Goal: Navigation & Orientation: Find specific page/section

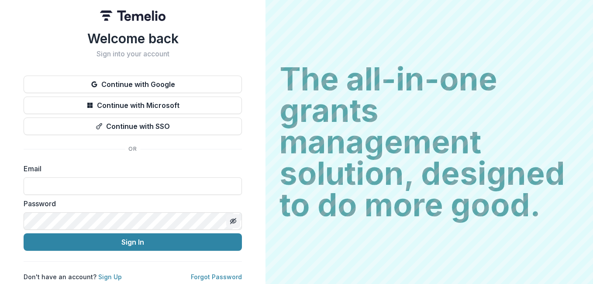
type input "**********"
click at [232, 221] on icon "Toggle password visibility" at bounding box center [233, 220] width 7 height 7
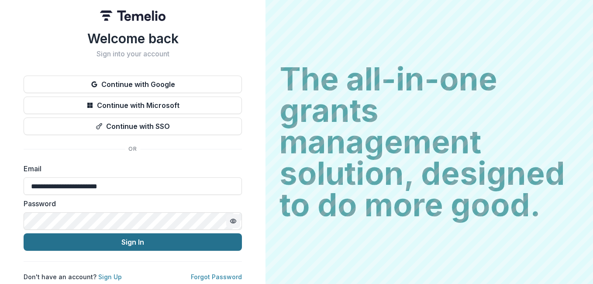
click at [144, 237] on button "Sign In" at bounding box center [133, 241] width 218 height 17
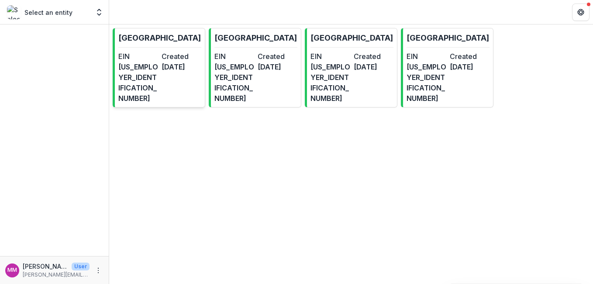
click at [160, 82] on div "EIN [US_EMPLOYER_IDENTIFICATION_NUMBER] Created [DATE]" at bounding box center [159, 77] width 83 height 52
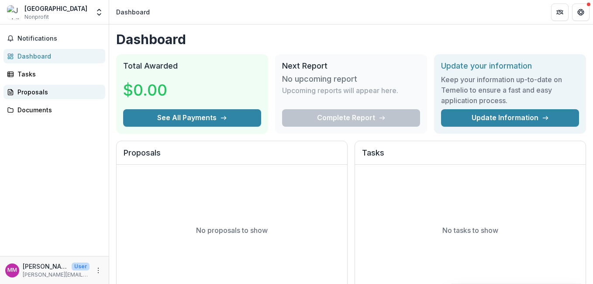
click at [38, 93] on div "Proposals" at bounding box center [57, 91] width 81 height 9
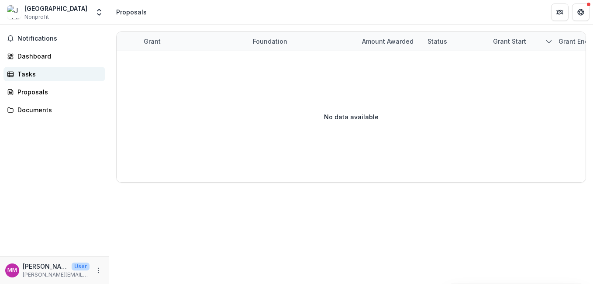
click at [31, 77] on div "Tasks" at bounding box center [57, 73] width 81 height 9
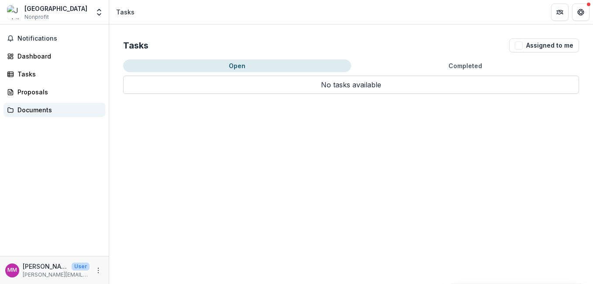
click at [29, 107] on div "Documents" at bounding box center [57, 109] width 81 height 9
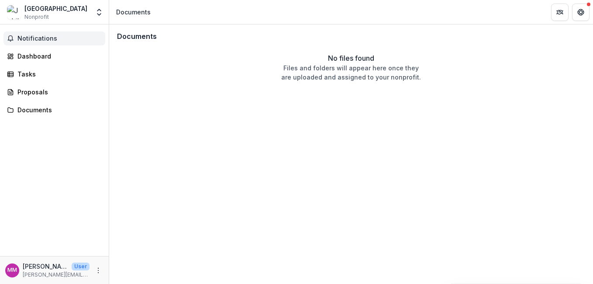
click at [38, 44] on button "Notifications" at bounding box center [54, 38] width 102 height 14
click at [34, 56] on div "Dashboard" at bounding box center [57, 56] width 81 height 9
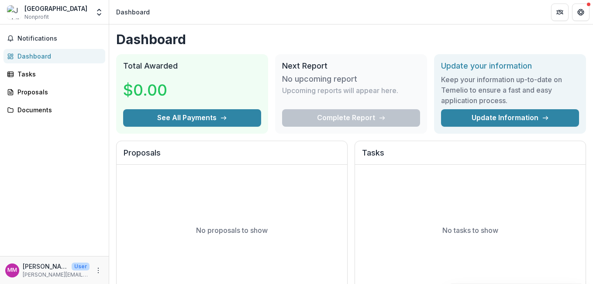
click at [59, 10] on div "[GEOGRAPHIC_DATA]" at bounding box center [55, 8] width 63 height 9
click at [98, 15] on icon "Open entity switcher" at bounding box center [99, 12] width 9 height 9
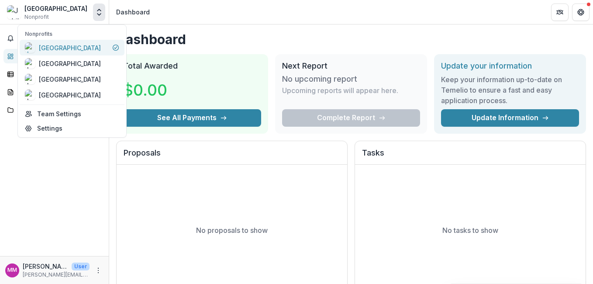
click at [82, 43] on div "[GEOGRAPHIC_DATA]" at bounding box center [70, 47] width 62 height 9
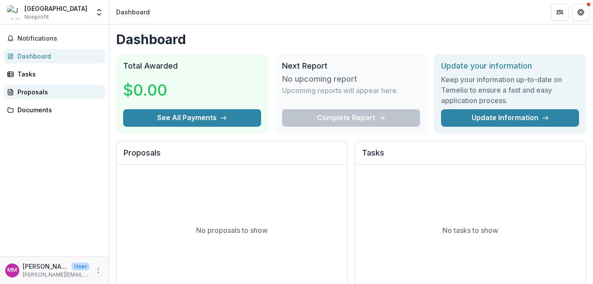
click at [27, 91] on div "Proposals" at bounding box center [57, 91] width 81 height 9
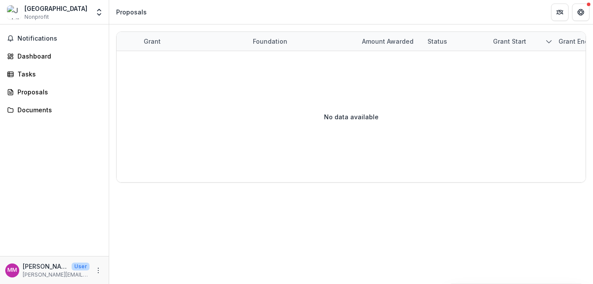
click at [121, 12] on div "Proposals" at bounding box center [131, 11] width 31 height 9
click at [41, 37] on span "Notifications" at bounding box center [59, 38] width 84 height 7
click at [21, 107] on div "Documents" at bounding box center [57, 109] width 81 height 9
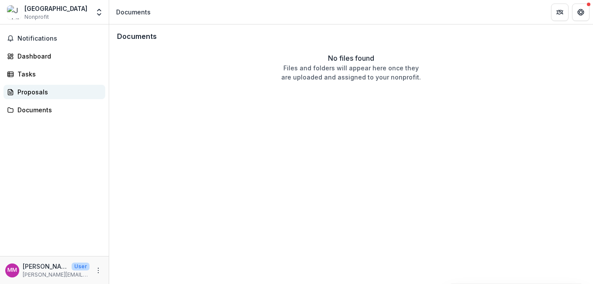
click at [27, 89] on div "Proposals" at bounding box center [57, 91] width 81 height 9
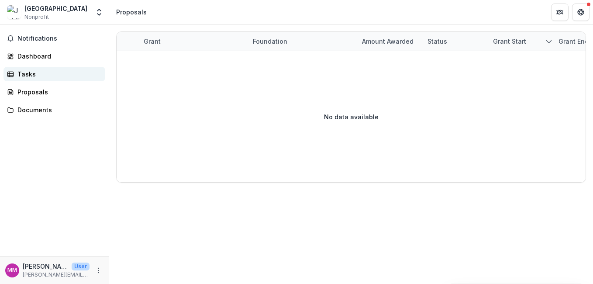
click at [30, 77] on div "Tasks" at bounding box center [57, 73] width 81 height 9
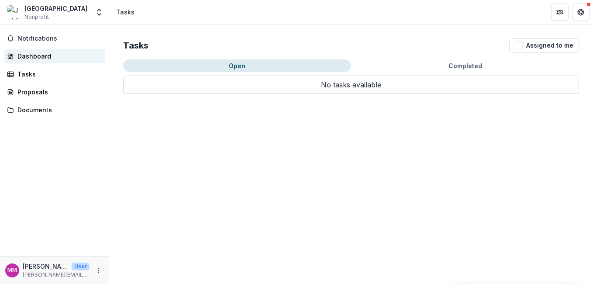
click at [35, 58] on div "Dashboard" at bounding box center [57, 56] width 81 height 9
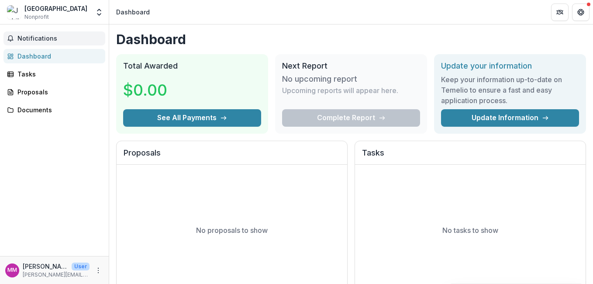
click at [44, 39] on span "Notifications" at bounding box center [59, 38] width 84 height 7
click at [18, 13] on img at bounding box center [14, 12] width 14 height 14
click at [102, 10] on icon "Open entity switcher" at bounding box center [99, 12] width 9 height 9
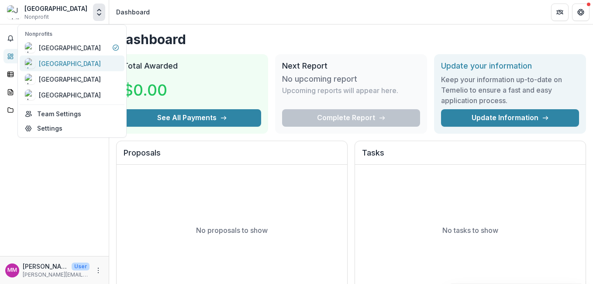
click at [69, 61] on div "[GEOGRAPHIC_DATA]" at bounding box center [70, 63] width 62 height 9
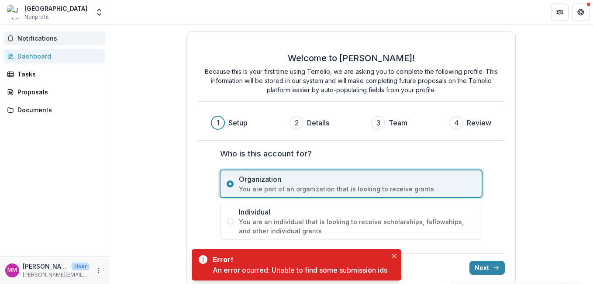
click at [37, 34] on button "Notifications" at bounding box center [54, 38] width 102 height 14
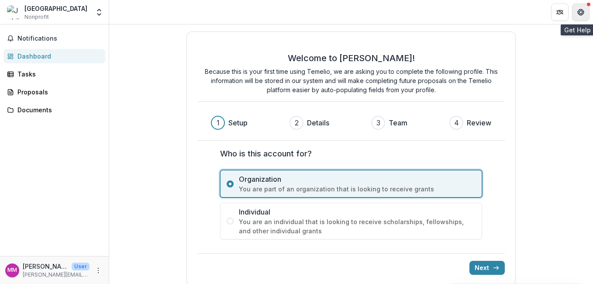
click at [585, 13] on button "Get Help" at bounding box center [580, 11] width 17 height 17
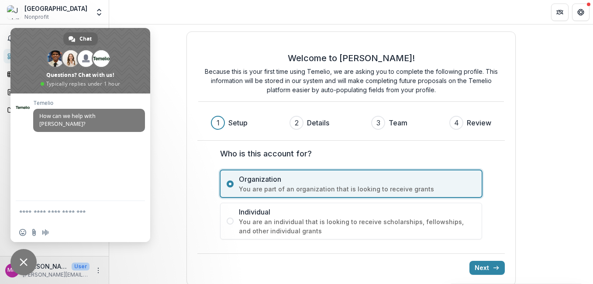
click at [179, 42] on div "Welcome to [PERSON_NAME]! Because this is your first time using Temelio, we are…" at bounding box center [351, 158] width 484 height 268
click at [79, 7] on div "[GEOGRAPHIC_DATA]" at bounding box center [55, 8] width 63 height 9
click at [100, 10] on polyline "Open entity switcher" at bounding box center [98, 10] width 3 height 2
click at [22, 260] on span "Close chat" at bounding box center [24, 262] width 8 height 8
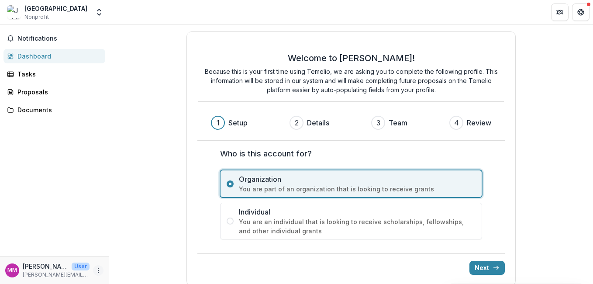
click at [99, 269] on icon "More" at bounding box center [98, 270] width 7 height 7
click at [128, 269] on button "Logout" at bounding box center [155, 266] width 93 height 14
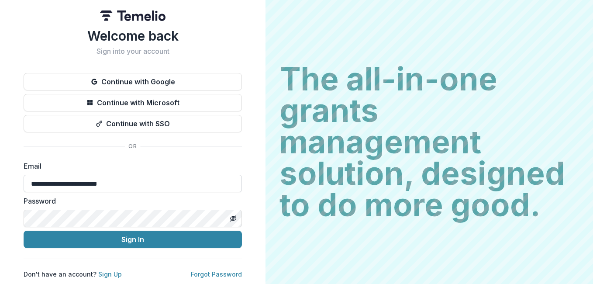
click at [190, 179] on input "**********" at bounding box center [133, 183] width 218 height 17
type input "*"
type input "**********"
click at [234, 218] on icon "Toggle password visibility" at bounding box center [233, 218] width 7 height 7
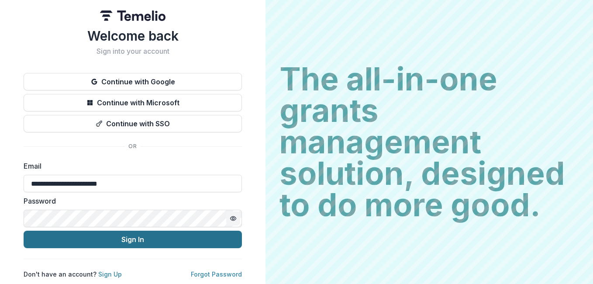
click at [157, 237] on button "Sign In" at bounding box center [133, 238] width 218 height 17
